Goal: Information Seeking & Learning: Find specific page/section

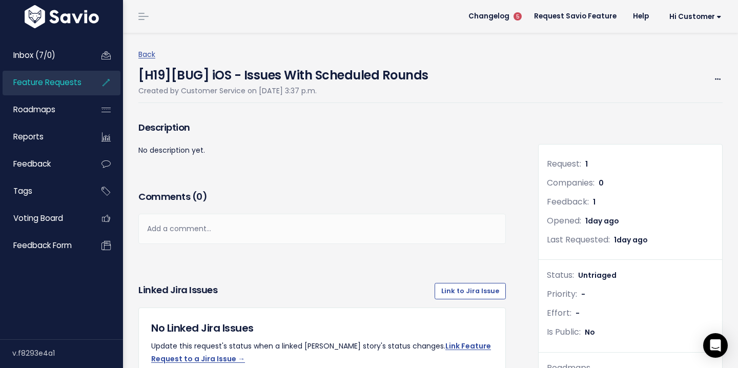
scroll to position [473, 0]
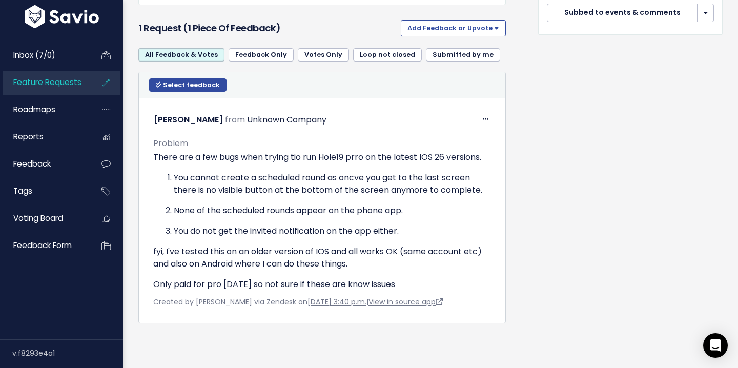
click at [59, 84] on span "Feature Requests" at bounding box center [47, 82] width 68 height 11
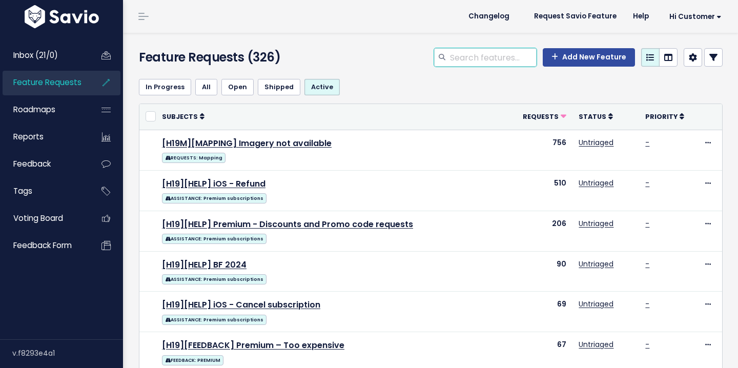
click at [517, 53] on input "search" at bounding box center [493, 57] width 88 height 18
type input "bag"
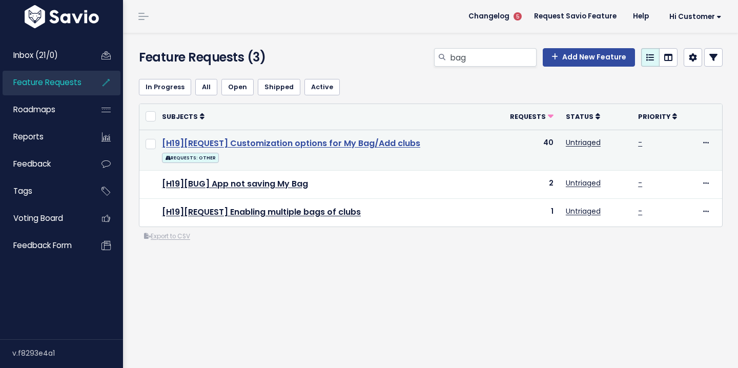
click at [266, 143] on link "[H19][REQUEST] Customization options for My Bag/Add clubs" at bounding box center [291, 143] width 258 height 12
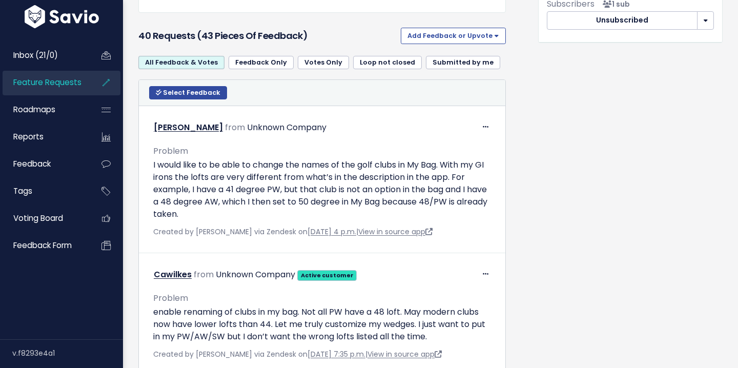
scroll to position [604, 0]
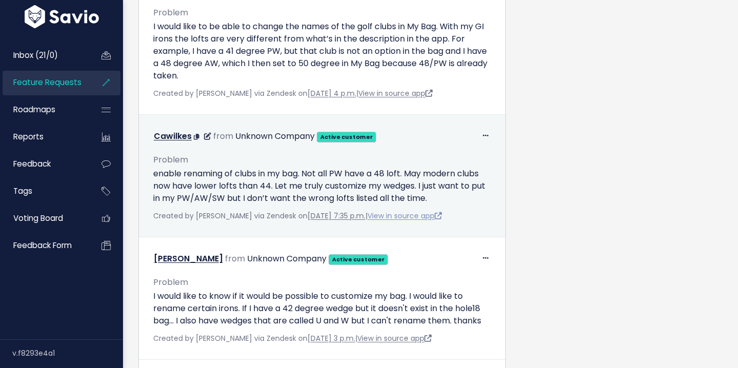
click at [396, 217] on link "View in source app" at bounding box center [404, 216] width 74 height 10
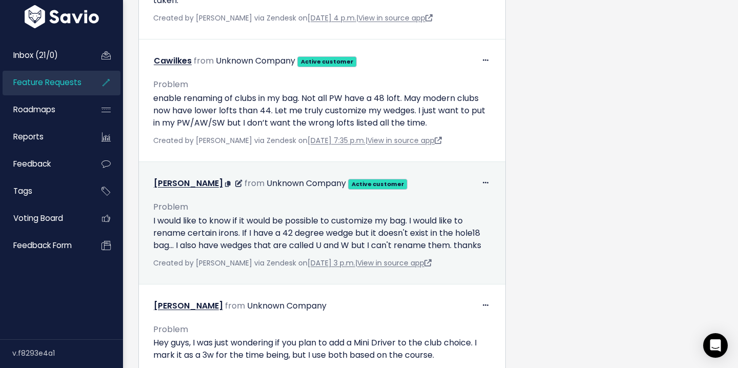
scroll to position [685, 0]
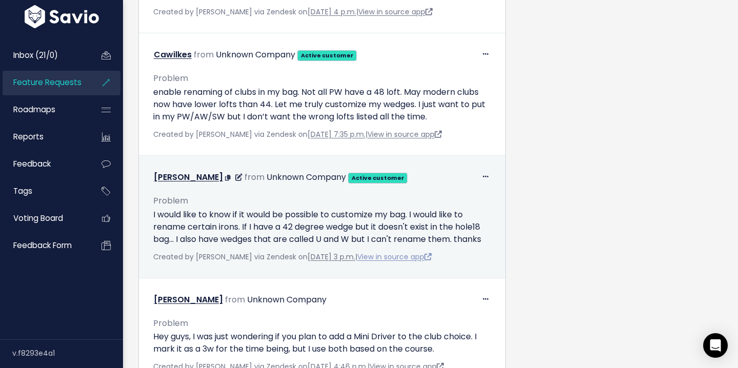
click at [410, 257] on link "View in source app" at bounding box center [394, 257] width 74 height 10
